Goal: Task Accomplishment & Management: Manage account settings

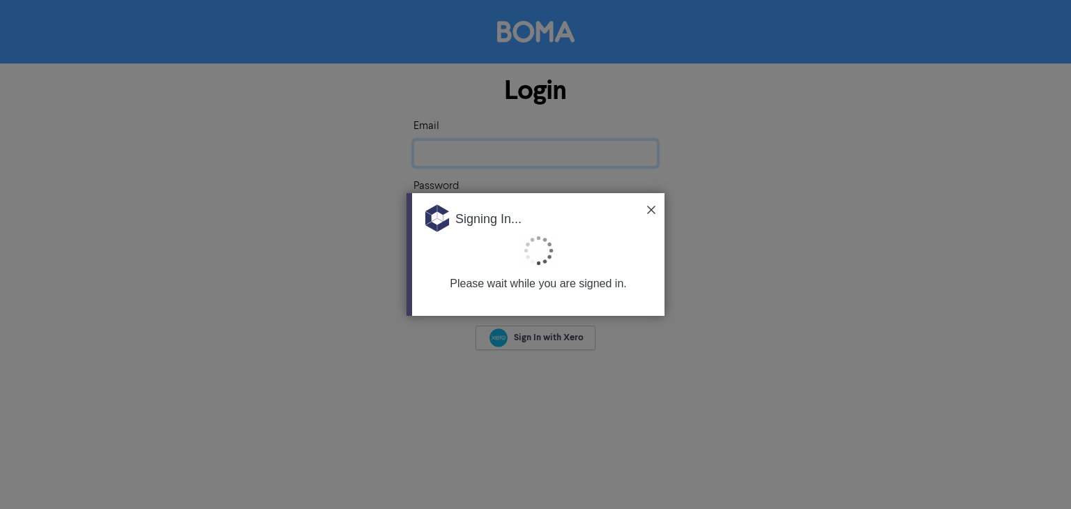
type input "[EMAIL_ADDRESS][DOMAIN_NAME]"
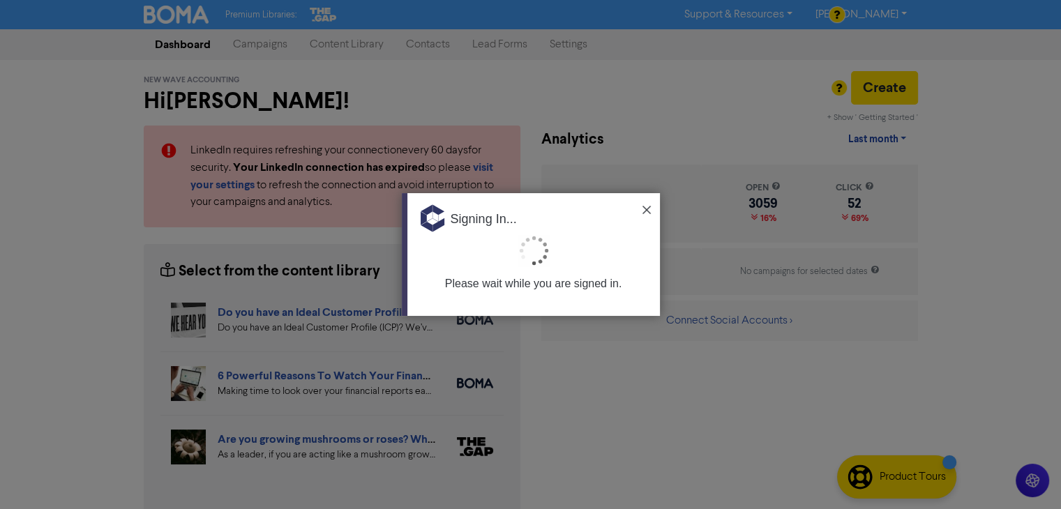
click at [647, 209] on img at bounding box center [646, 210] width 8 height 8
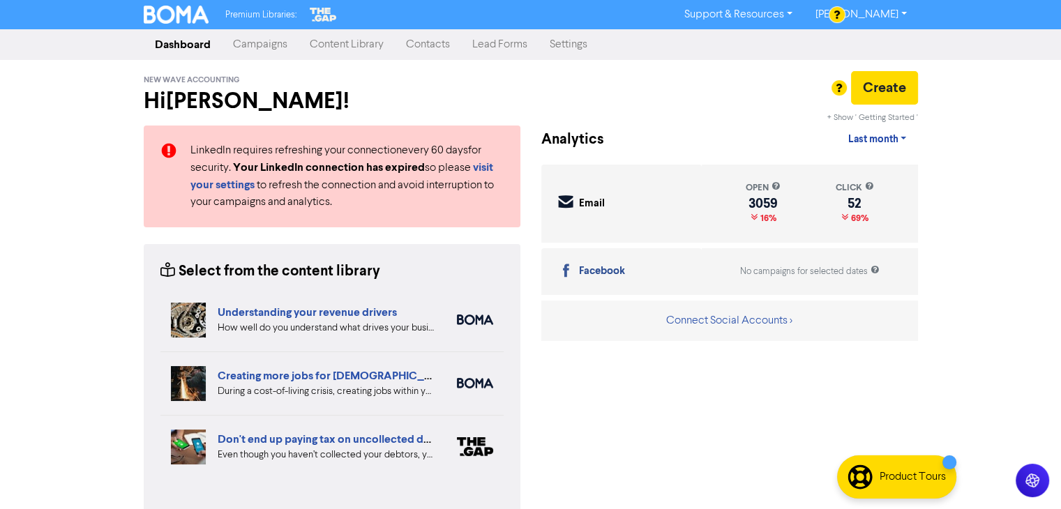
click at [419, 40] on link "Contacts" at bounding box center [428, 45] width 66 height 28
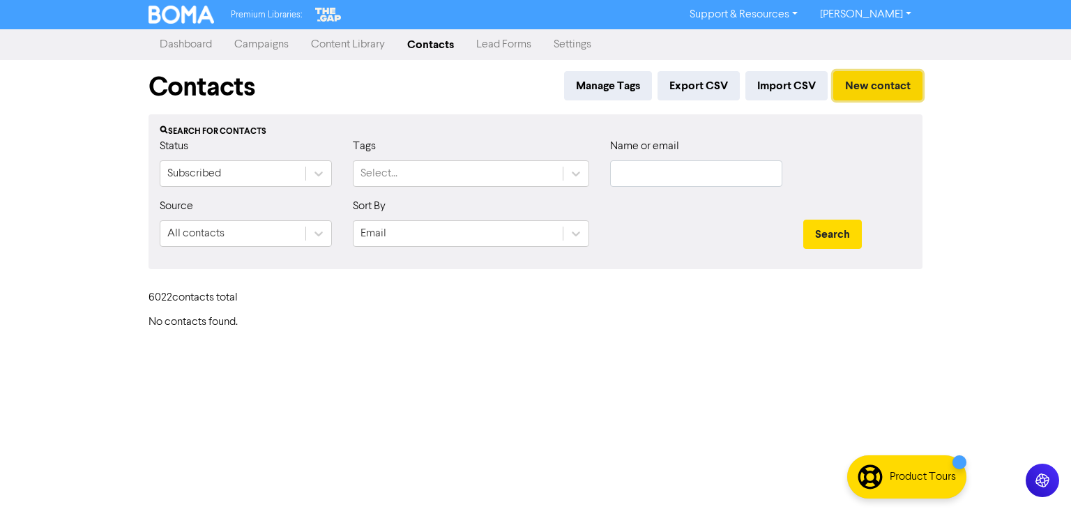
click at [883, 90] on button "New contact" at bounding box center [877, 85] width 89 height 29
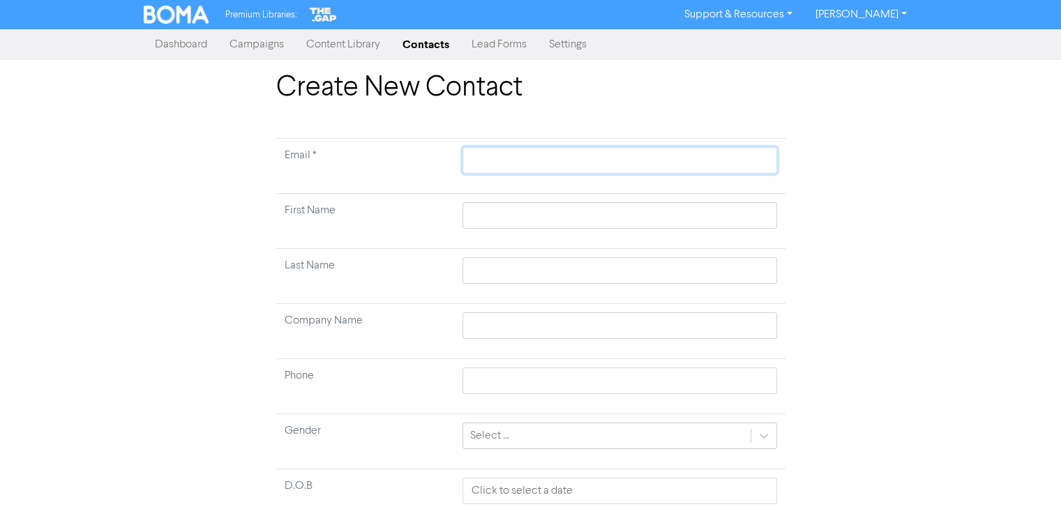
click at [575, 162] on input "text" at bounding box center [619, 160] width 314 height 27
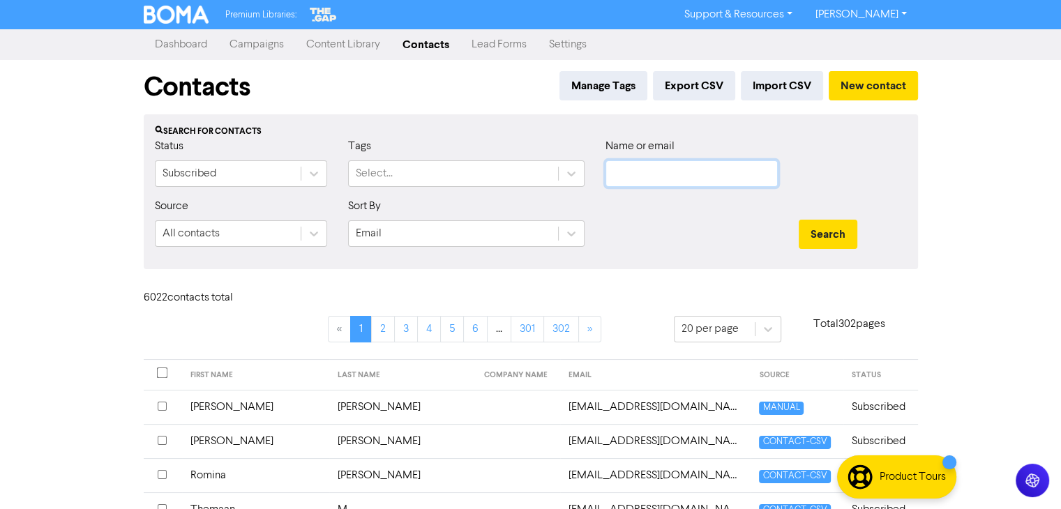
click at [691, 174] on input "text" at bounding box center [691, 173] width 172 height 27
paste input "[PERSON_NAME]"
type input "[PERSON_NAME]"
click at [845, 226] on button "Search" at bounding box center [828, 234] width 59 height 29
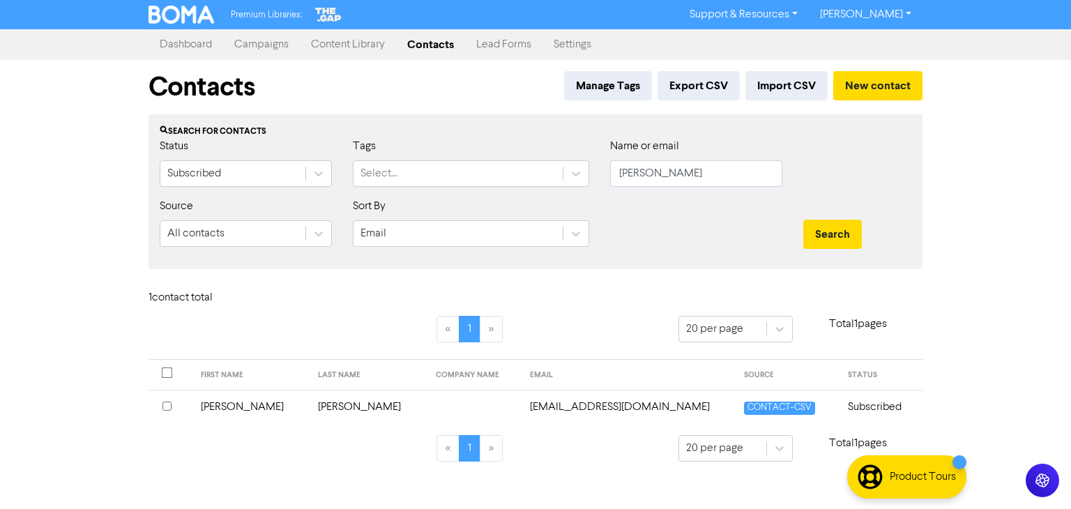
click at [230, 407] on td "[PERSON_NAME]" at bounding box center [251, 407] width 118 height 34
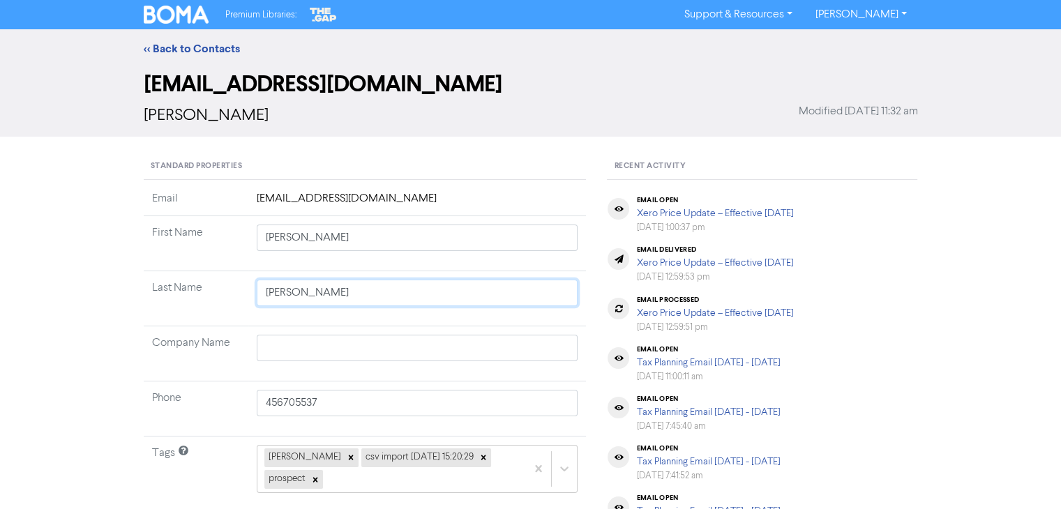
click at [344, 294] on input "[PERSON_NAME]" at bounding box center [418, 293] width 322 height 27
type input "Grove"
type input "Grov"
type input "Gro"
type input "Gr"
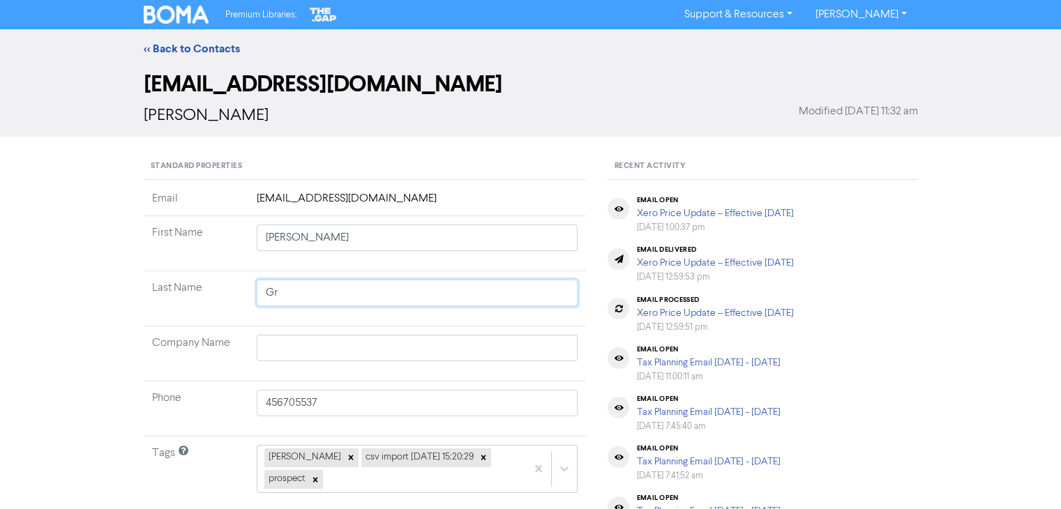
type input "G"
paste input "[PERSON_NAME]"
type input "[PERSON_NAME]"
click at [266, 294] on input "[PERSON_NAME]" at bounding box center [418, 293] width 322 height 27
type input "JJOHNSTON"
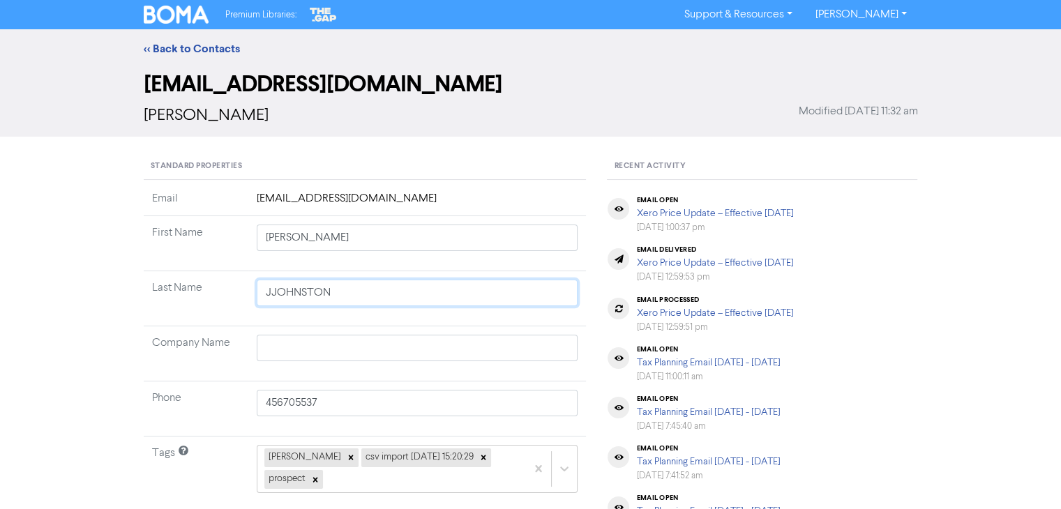
type input "JoJOHNSTON"
type input "JohJOHNSTON"
type input "JohnJOHNSTON"
type input "JohnsJOHNSTON"
type input "[PERSON_NAME]"
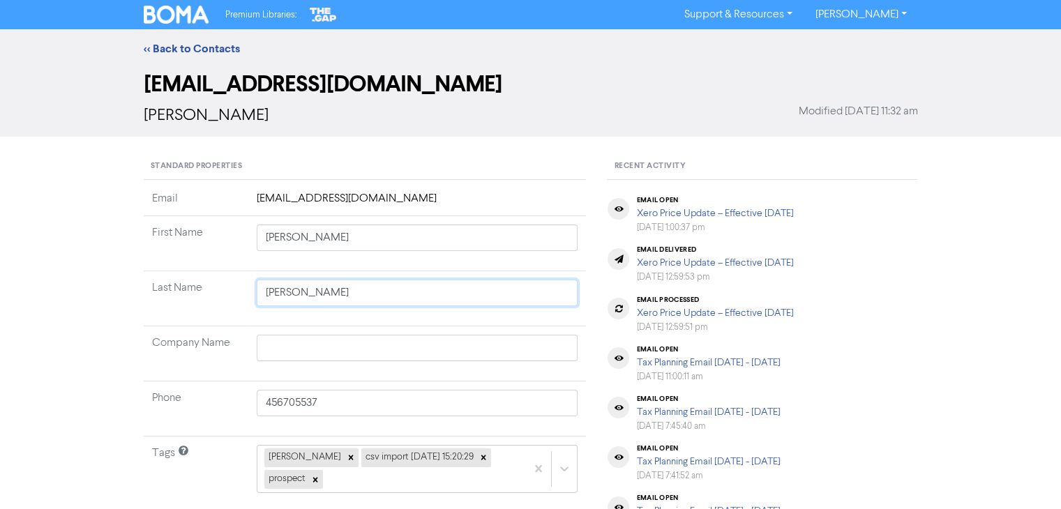
type input "JohnsJOHNSTON"
type input "JohnstJOHNSTON"
type input "JohnstoJOHNSTON"
type input "JohnstonJOHNSTON"
type input "[PERSON_NAME] [PERSON_NAME]"
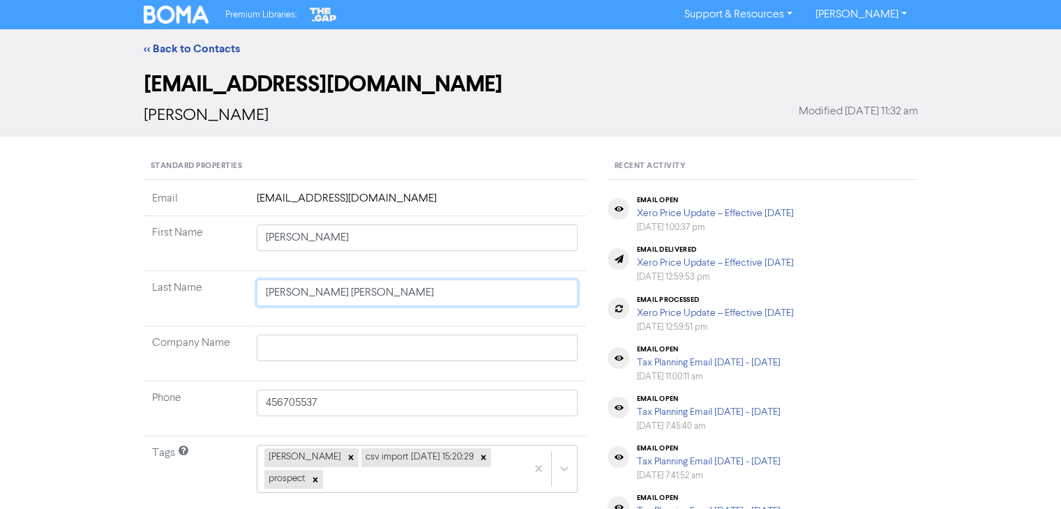
drag, startPoint x: 314, startPoint y: 292, endPoint x: 439, endPoint y: 295, distance: 124.9
click at [439, 295] on input "[PERSON_NAME] [PERSON_NAME]" at bounding box center [418, 293] width 322 height 27
type input "[PERSON_NAME]"
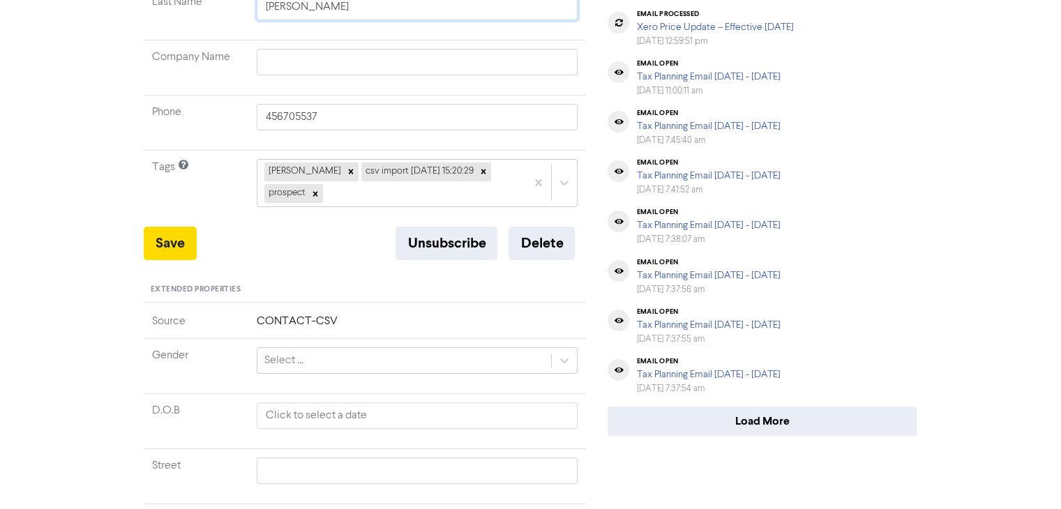
scroll to position [209, 0]
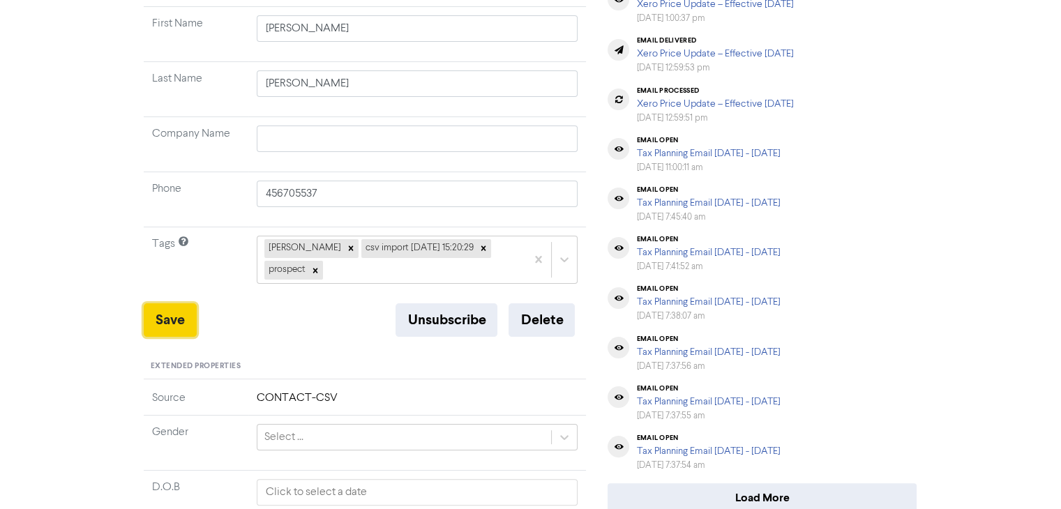
click at [172, 303] on button "Save" at bounding box center [170, 319] width 53 height 33
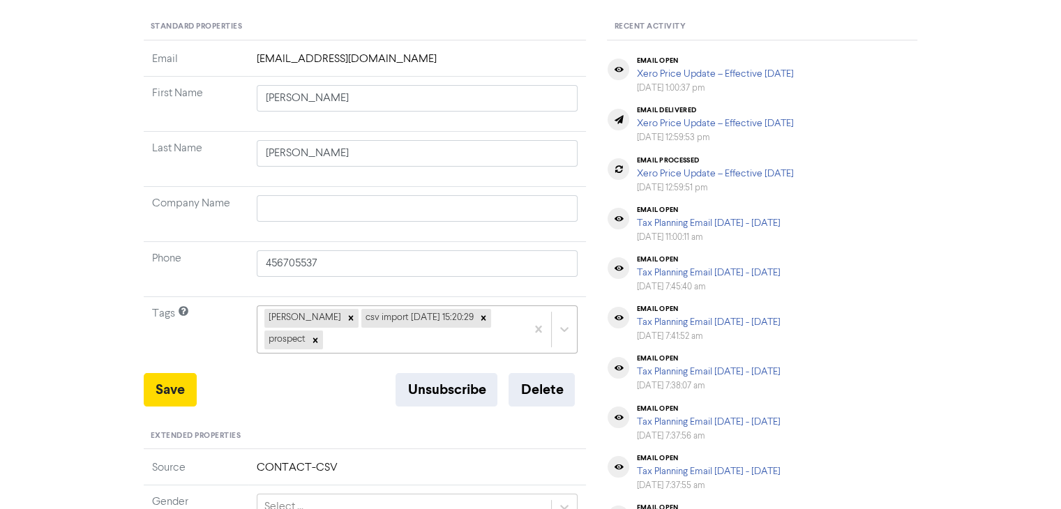
scroll to position [70, 0]
